Goal: Task Accomplishment & Management: Complete application form

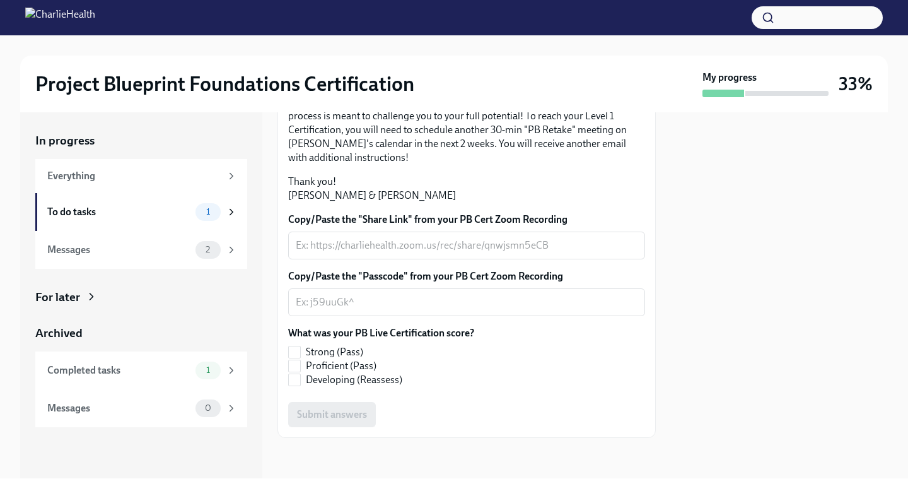
scroll to position [332, 0]
click at [296, 351] on input "Strong (Pass)" at bounding box center [294, 351] width 11 height 11
checkbox input "true"
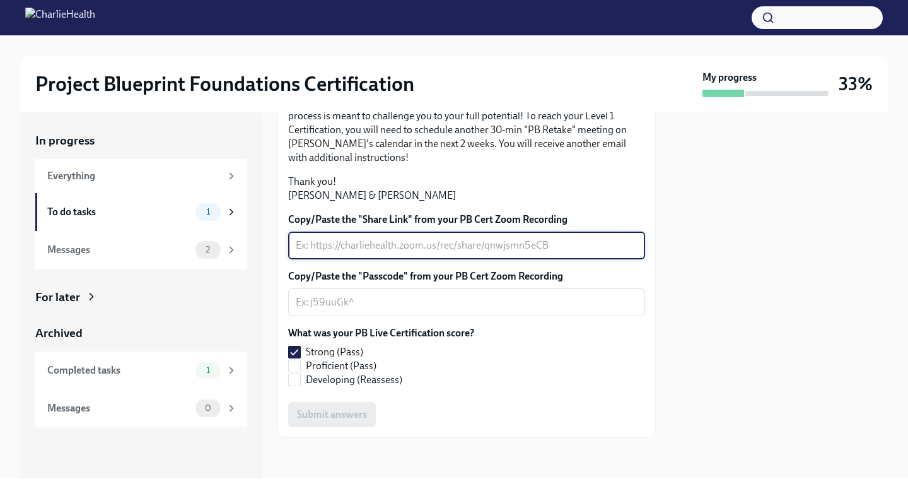
click at [376, 240] on textarea "Copy/Paste the "Share Link" from your PB Cert Zoom Recording" at bounding box center [467, 245] width 342 height 15
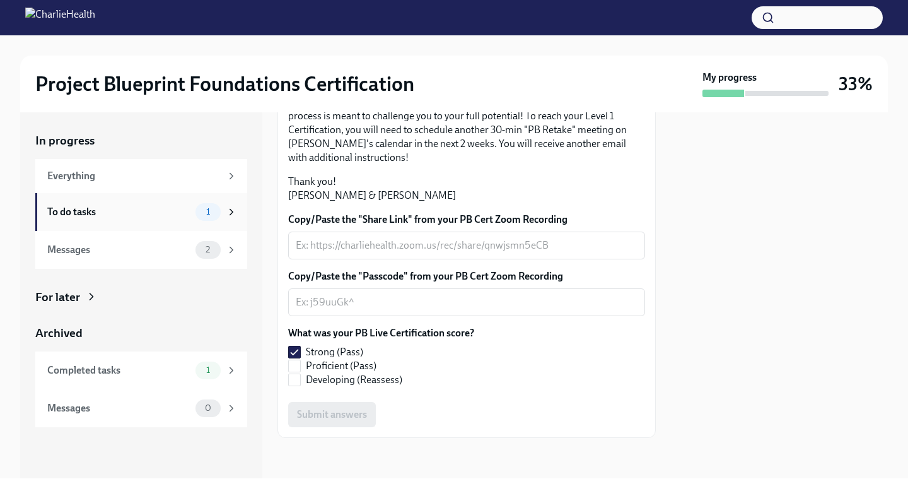
click at [206, 219] on div "1" at bounding box center [207, 212] width 25 height 18
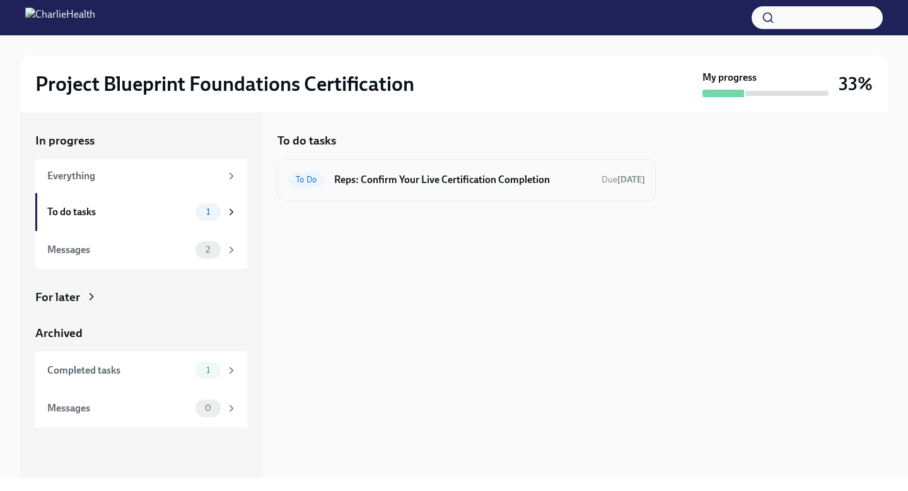
click at [405, 189] on div "To Do Reps: Confirm Your Live Certification Completion Due [DATE]" at bounding box center [466, 180] width 357 height 20
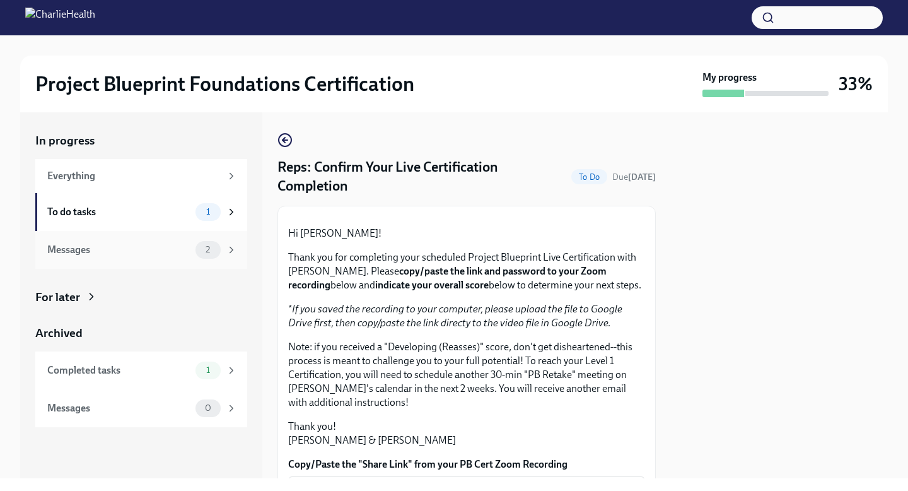
click at [208, 249] on span "2" at bounding box center [208, 249] width 20 height 9
